Goal: Task Accomplishment & Management: Manage account settings

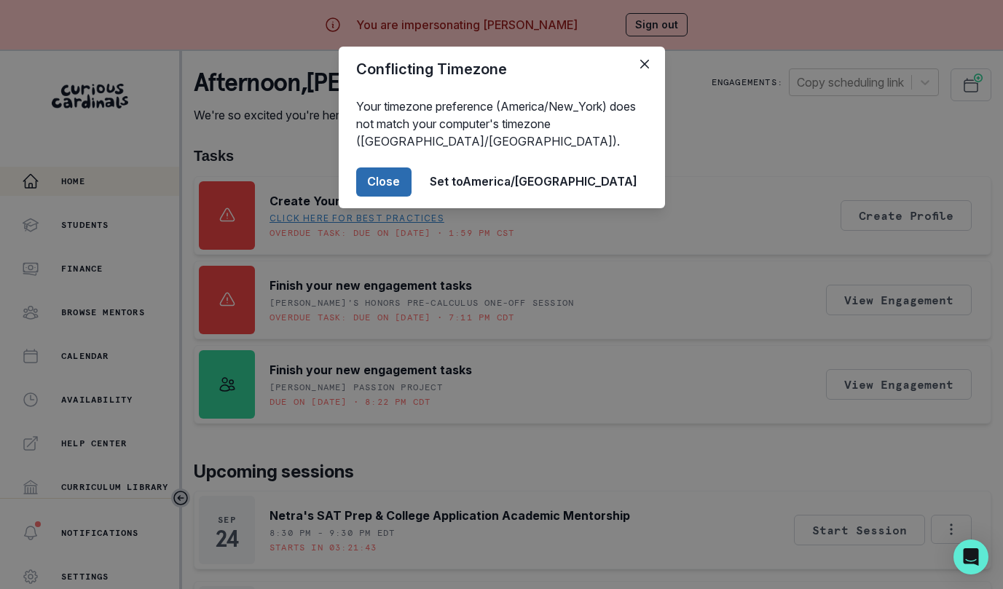
click at [412, 188] on button "Close" at bounding box center [383, 182] width 55 height 29
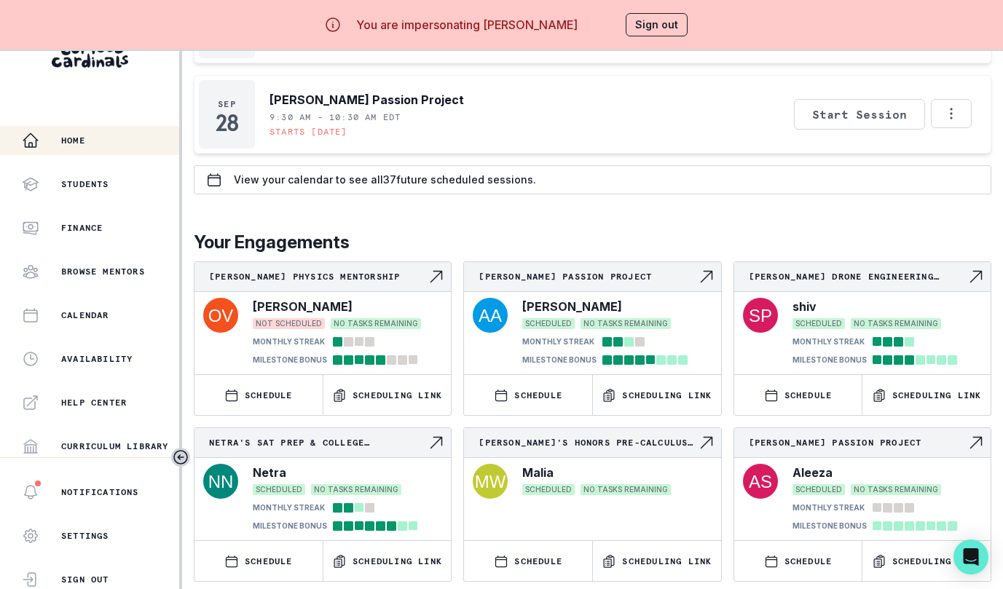
scroll to position [51, 0]
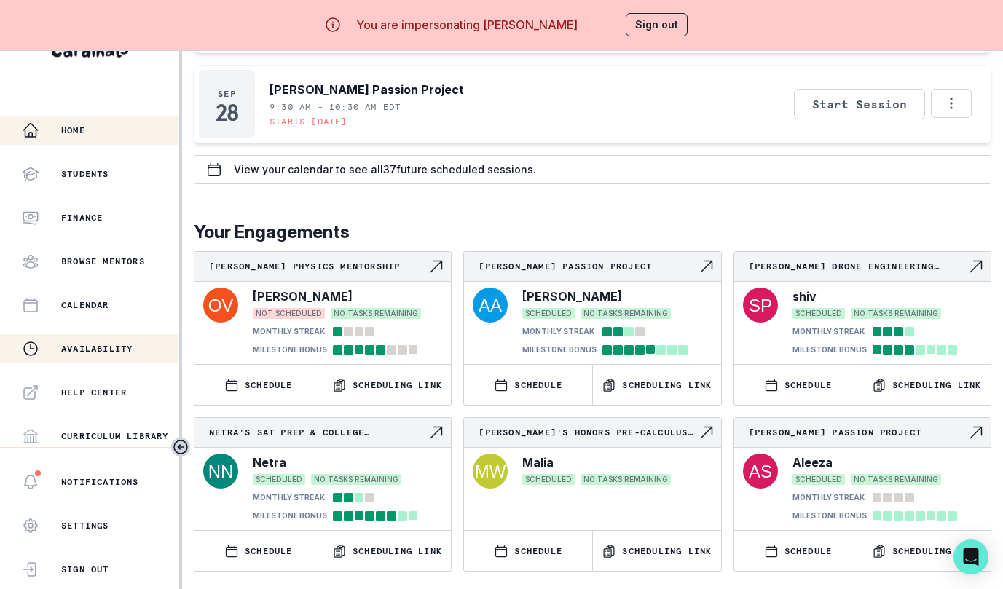
click at [148, 340] on div "Availability" at bounding box center [100, 348] width 157 height 17
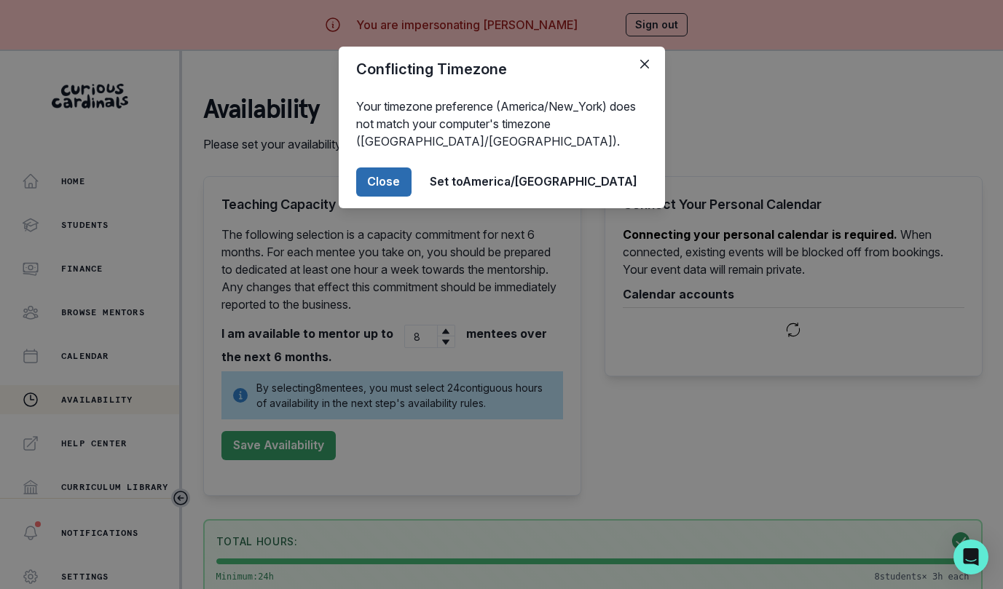
click at [412, 172] on button "Close" at bounding box center [383, 182] width 55 height 29
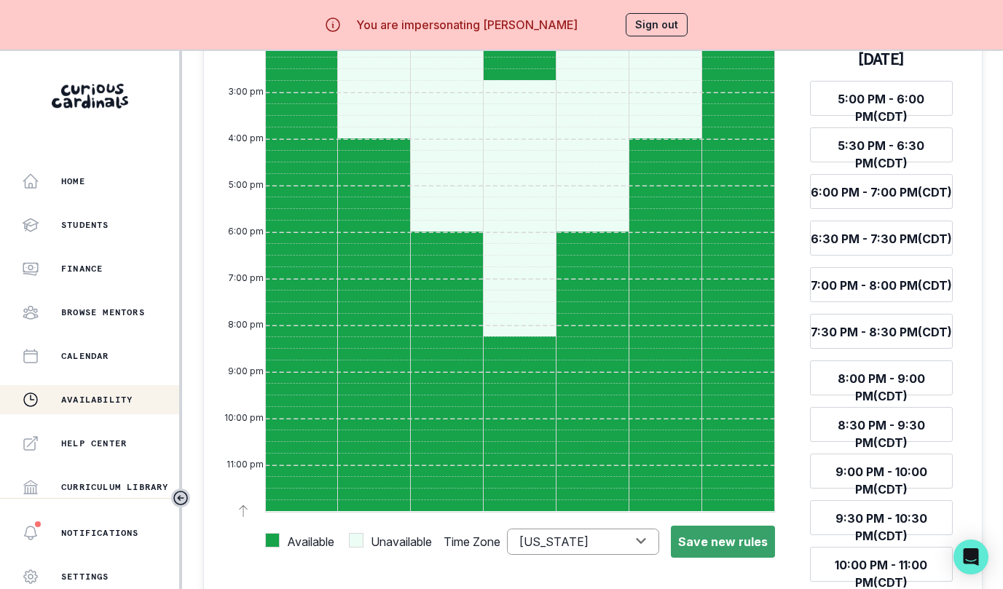
scroll to position [1182, 0]
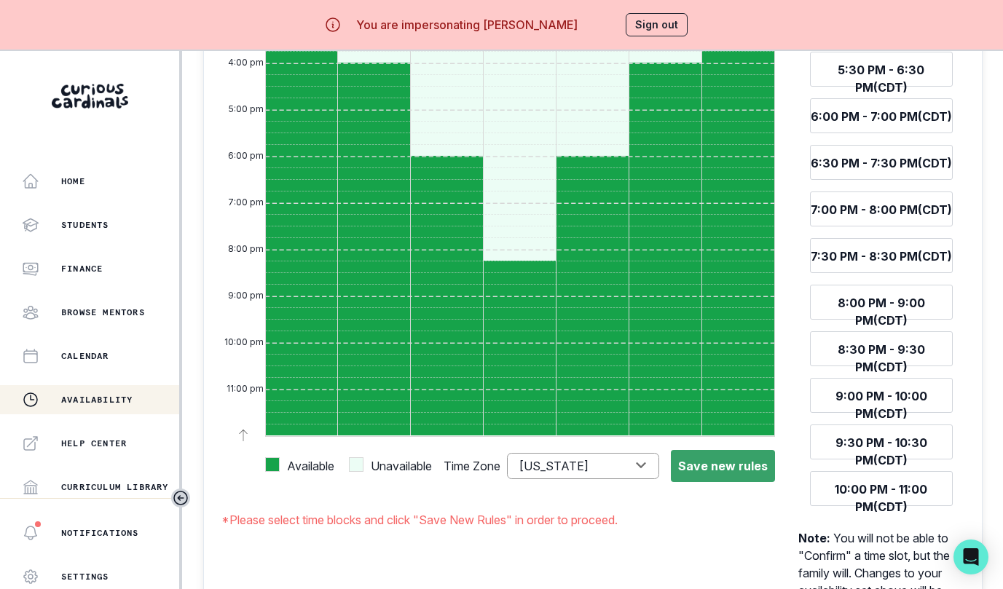
click at [637, 14] on button "Sign out" at bounding box center [657, 24] width 62 height 23
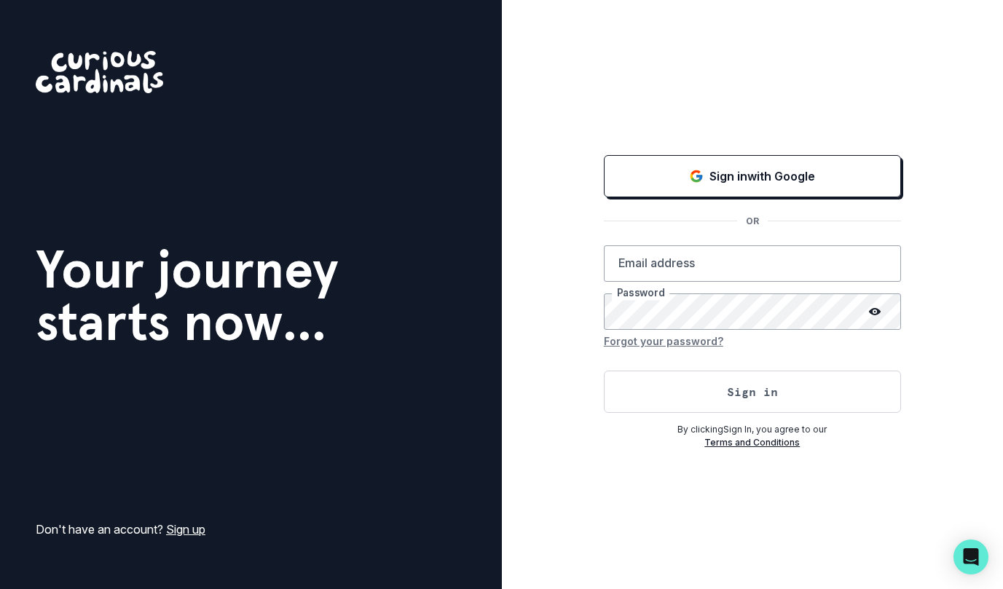
click at [677, 150] on div "Sign in with Google OR Email address Password Forgot your password? Sign in By …" at bounding box center [753, 294] width 502 height 589
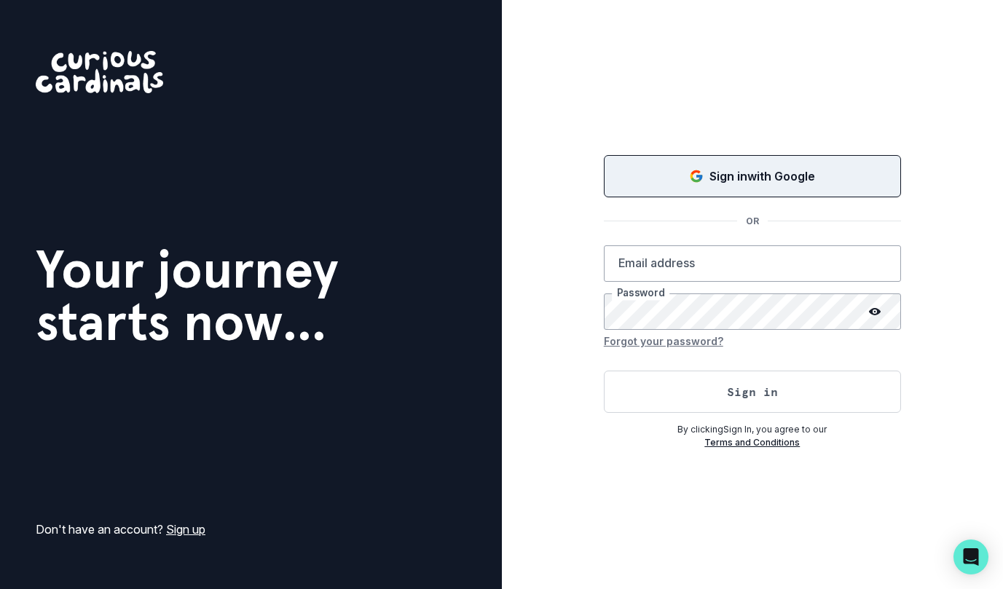
click at [677, 186] on button "Sign in with Google" at bounding box center [752, 176] width 297 height 42
